Goal: Information Seeking & Learning: Check status

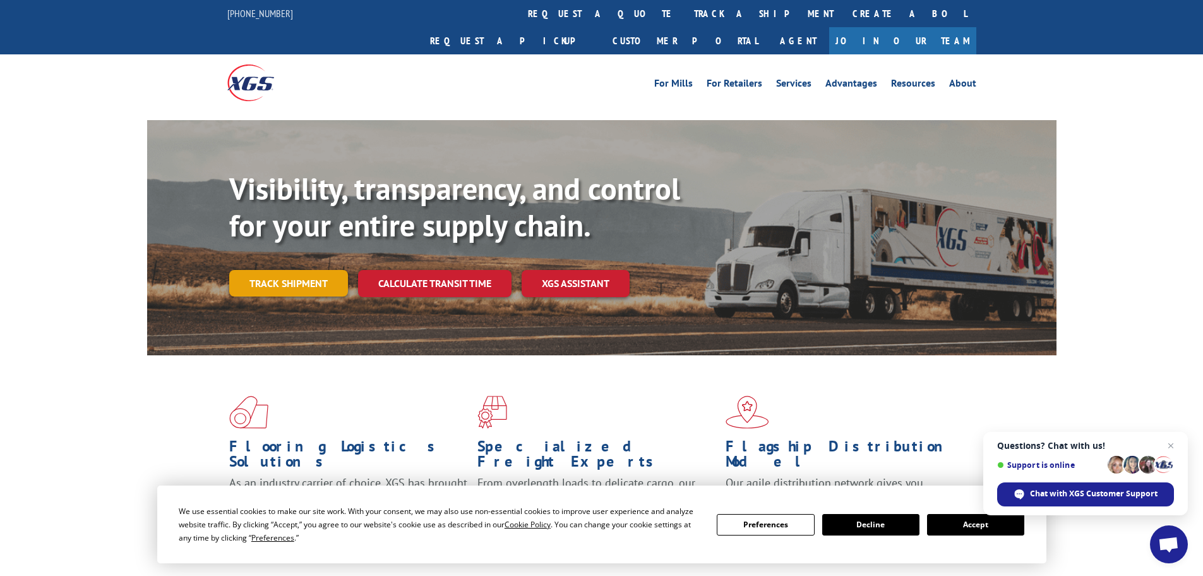
click at [258, 270] on link "Track shipment" at bounding box center [288, 283] width 119 height 27
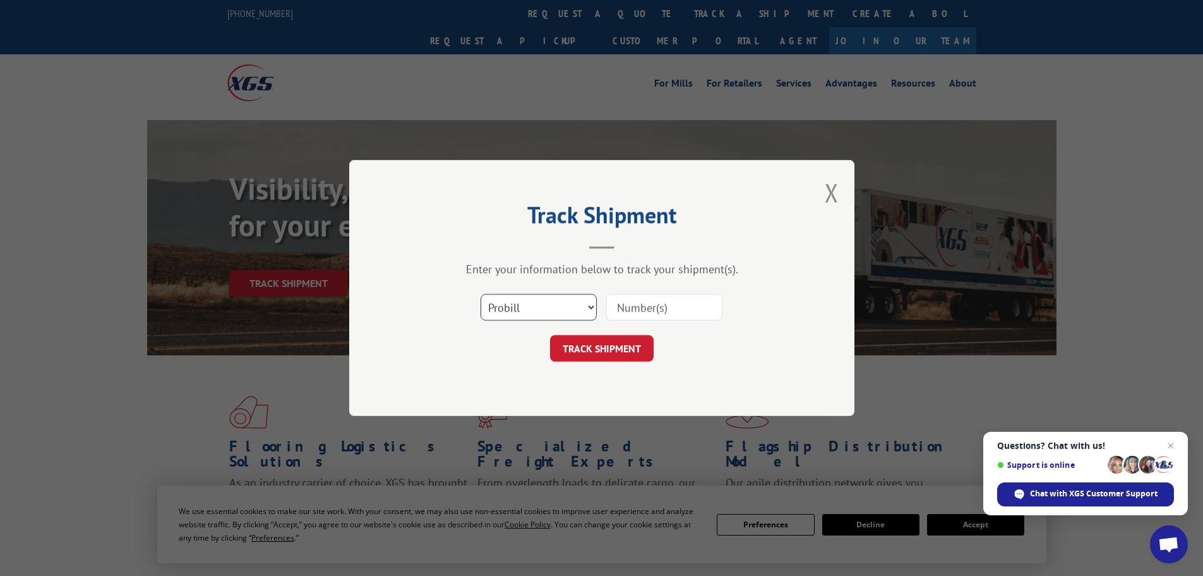
click at [519, 306] on select "Select category... Probill BOL PO" at bounding box center [539, 307] width 116 height 27
select select "bol"
click at [481, 294] on select "Select category... Probill BOL PO" at bounding box center [539, 307] width 116 height 27
click at [638, 311] on input at bounding box center [664, 307] width 116 height 27
click at [641, 310] on input at bounding box center [664, 307] width 116 height 27
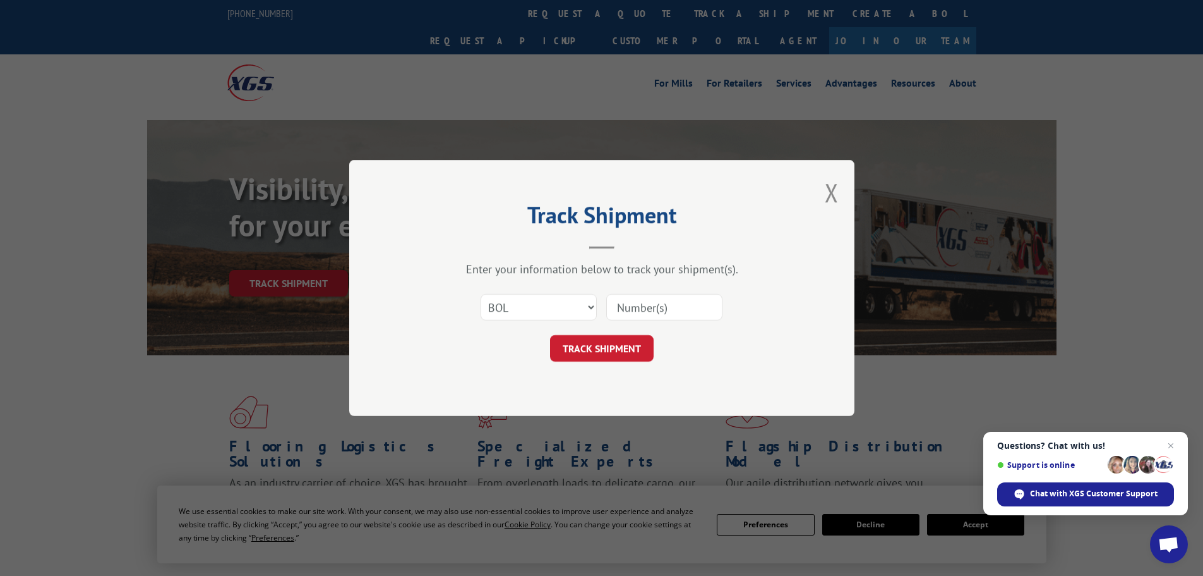
paste input "5549116"
type input "5549116"
click at [601, 335] on button "TRACK SHIPMENT" at bounding box center [602, 348] width 104 height 27
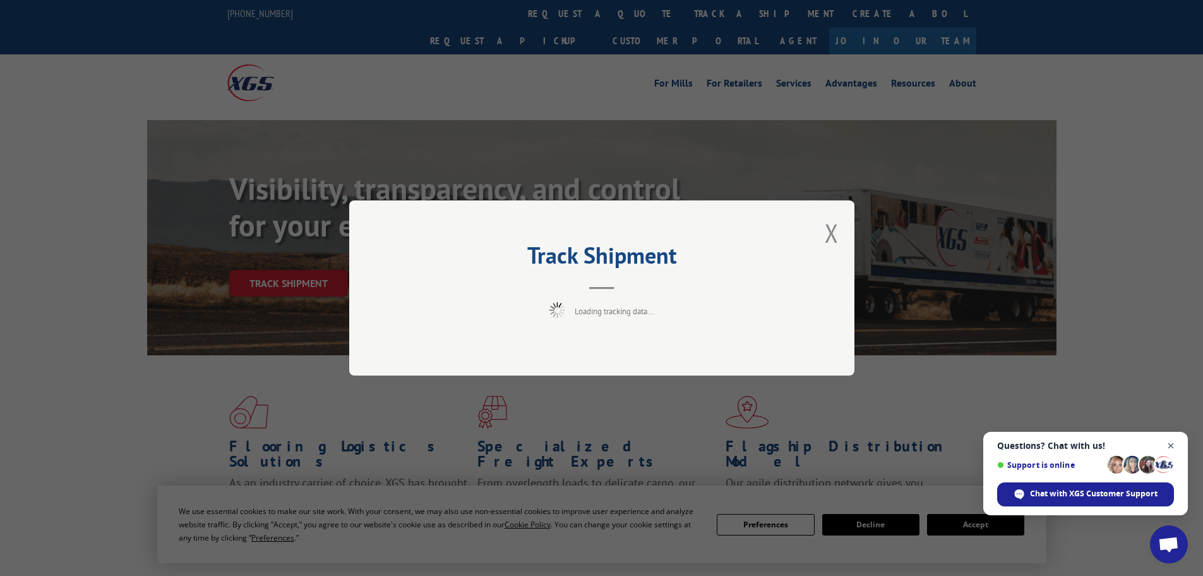
click at [1173, 444] on span "Close chat" at bounding box center [1172, 446] width 16 height 16
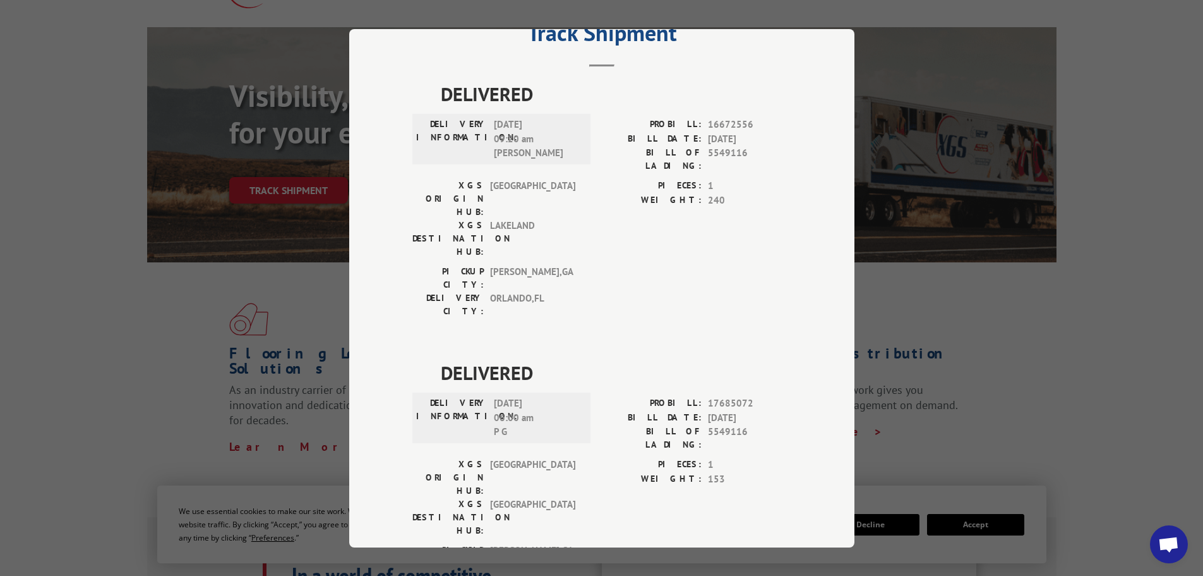
scroll to position [169, 0]
